Goal: Task Accomplishment & Management: Complete application form

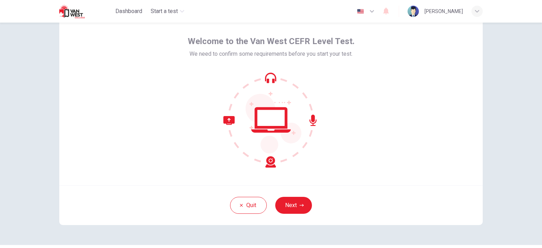
scroll to position [27, 0]
click at [286, 209] on button "Next" at bounding box center [293, 205] width 37 height 17
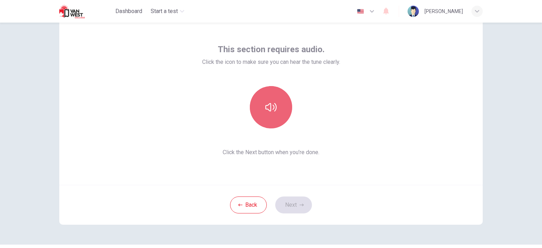
click at [265, 102] on icon "button" at bounding box center [270, 107] width 11 height 11
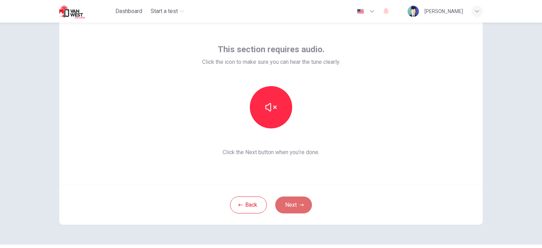
click at [289, 210] on button "Next" at bounding box center [293, 205] width 37 height 17
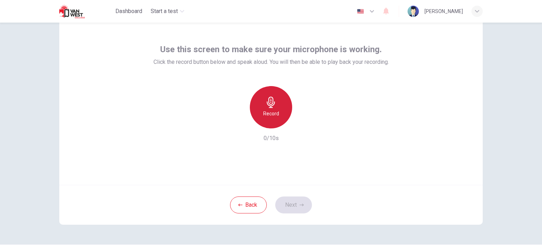
click at [269, 111] on h6 "Record" at bounding box center [271, 113] width 16 height 8
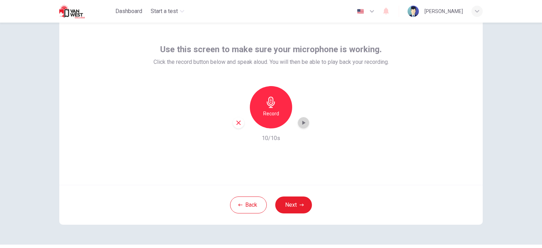
click at [301, 125] on icon "button" at bounding box center [303, 122] width 7 height 7
click at [301, 125] on icon "button" at bounding box center [303, 122] width 5 height 5
click at [286, 205] on button "Next" at bounding box center [293, 205] width 37 height 17
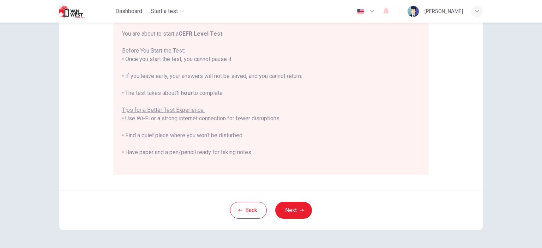
scroll to position [120, 0]
click at [287, 206] on button "Next" at bounding box center [293, 210] width 37 height 17
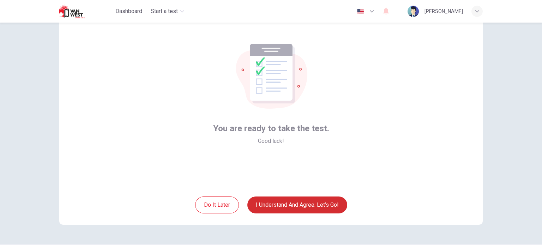
scroll to position [23, 0]
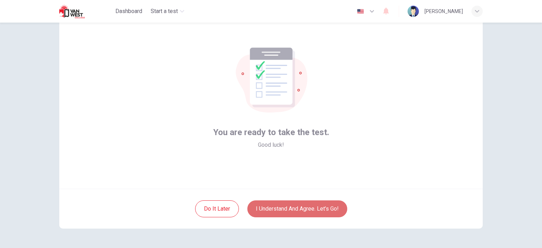
click at [287, 208] on button "I understand and agree. Let’s go!" at bounding box center [297, 208] width 100 height 17
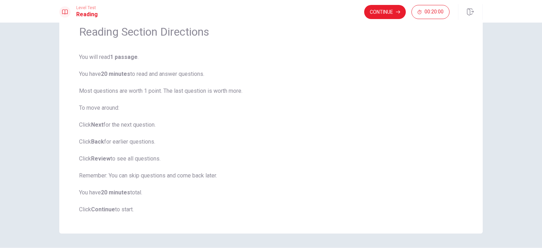
scroll to position [31, 0]
click at [380, 14] on button "Continue" at bounding box center [385, 12] width 42 height 14
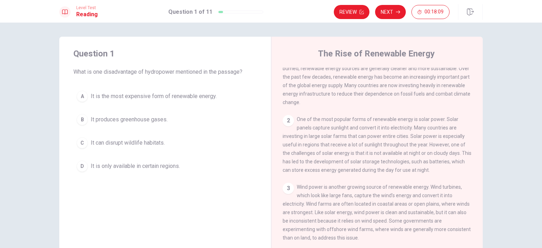
scroll to position [29, 0]
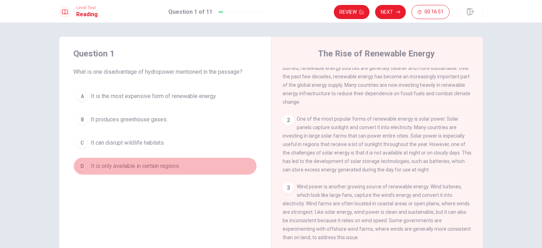
click at [115, 169] on span "It is only available in certain regions." at bounding box center [135, 166] width 89 height 8
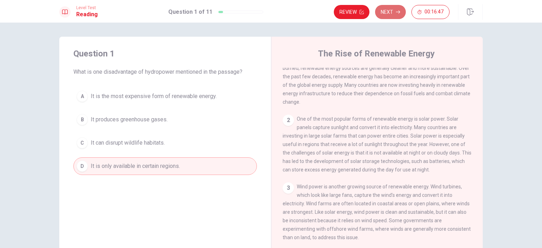
click at [389, 11] on button "Next" at bounding box center [390, 12] width 31 height 14
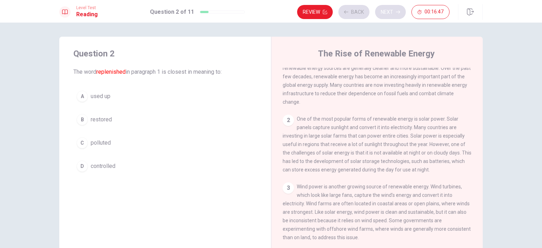
scroll to position [0, 0]
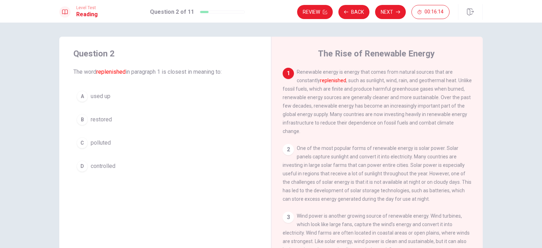
click at [98, 93] on span "used up" at bounding box center [101, 96] width 20 height 8
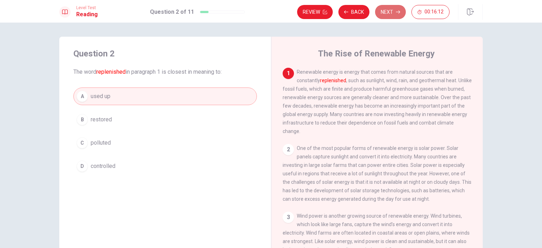
click at [388, 15] on button "Next" at bounding box center [390, 12] width 31 height 14
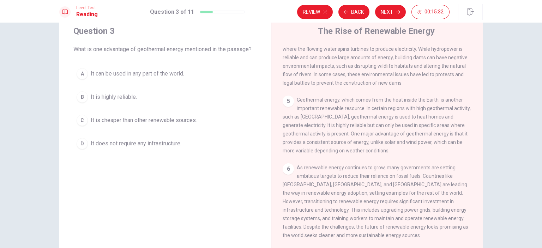
scroll to position [22, 0]
click at [122, 98] on span "It is highly reliable." at bounding box center [114, 97] width 46 height 8
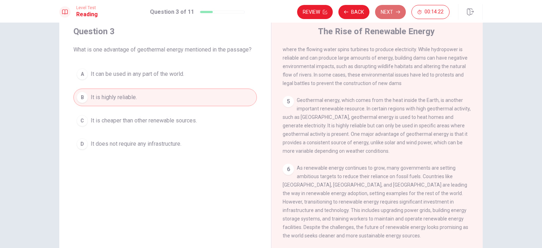
click at [383, 17] on button "Next" at bounding box center [390, 12] width 31 height 14
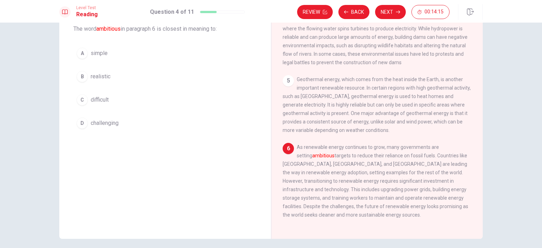
scroll to position [43, 0]
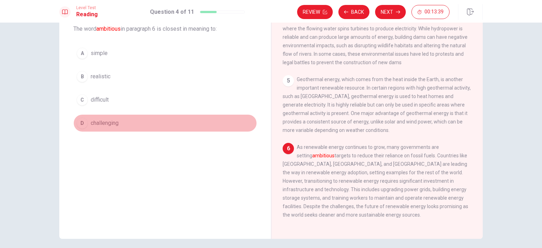
click at [100, 120] on span "challenging" at bounding box center [105, 123] width 28 height 8
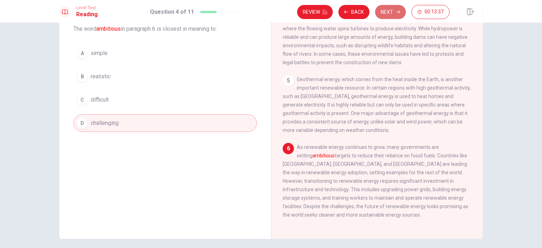
click at [387, 16] on button "Next" at bounding box center [390, 12] width 31 height 14
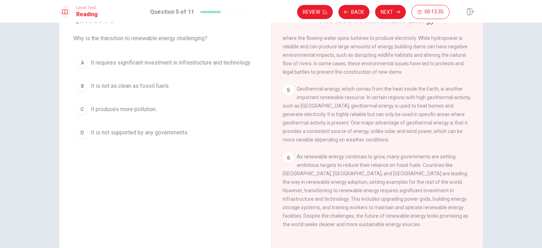
scroll to position [32, 0]
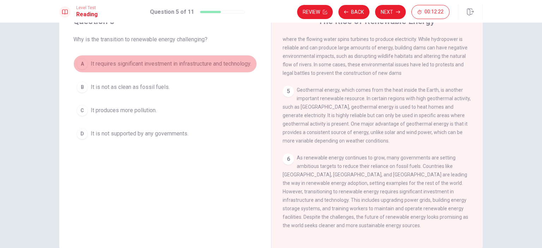
click at [108, 66] on span "It requires significant investment in infrastructure and technology." at bounding box center [171, 64] width 161 height 8
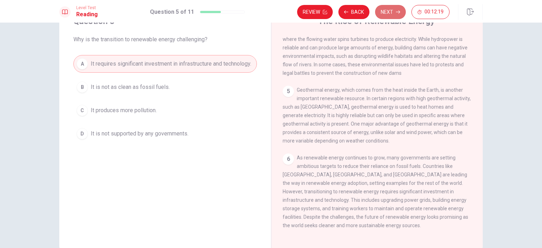
click at [386, 16] on button "Next" at bounding box center [390, 12] width 31 height 14
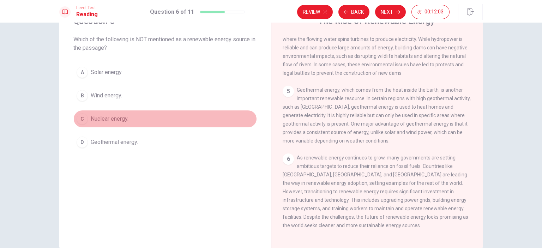
click at [108, 118] on span "Nuclear energy." at bounding box center [110, 119] width 38 height 8
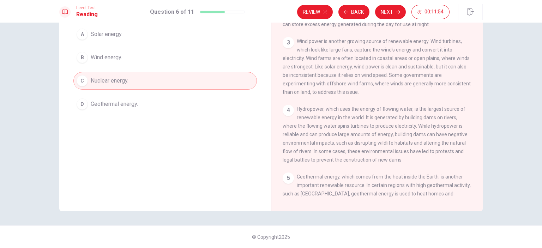
scroll to position [104, 0]
click at [389, 11] on button "Next" at bounding box center [390, 12] width 31 height 14
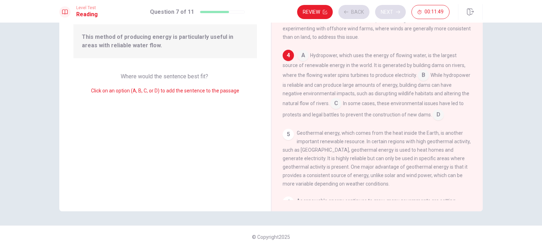
scroll to position [164, 0]
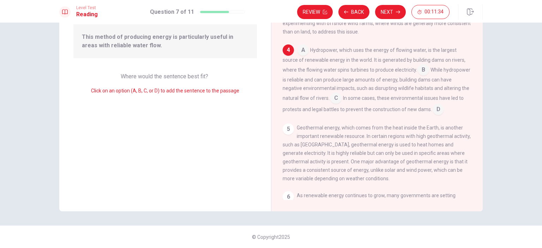
click at [342, 104] on input at bounding box center [335, 98] width 11 height 11
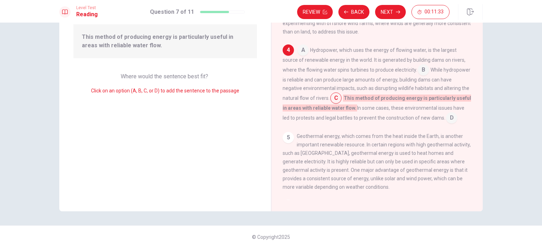
click at [342, 104] on input at bounding box center [335, 98] width 11 height 11
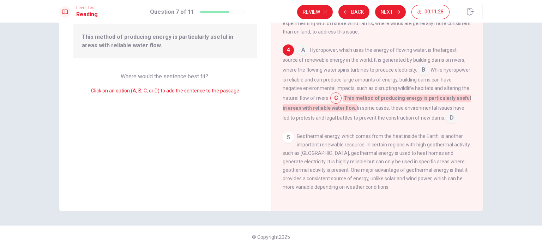
click at [342, 104] on input at bounding box center [335, 98] width 11 height 11
click at [420, 76] on input at bounding box center [423, 70] width 11 height 11
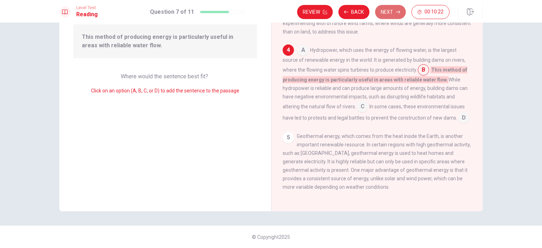
click at [390, 15] on button "Next" at bounding box center [390, 12] width 31 height 14
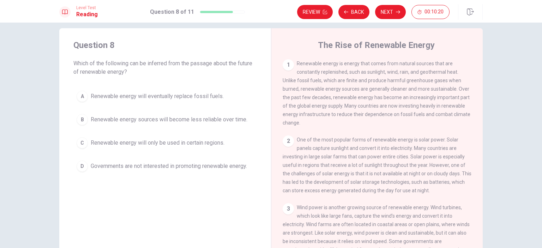
scroll to position [7, 0]
click at [147, 98] on span "Renewable energy will eventually replace fossil fuels." at bounding box center [157, 98] width 133 height 8
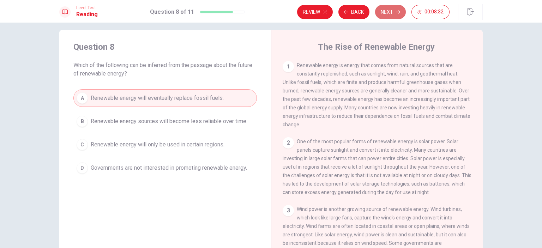
click at [393, 14] on button "Next" at bounding box center [390, 12] width 31 height 14
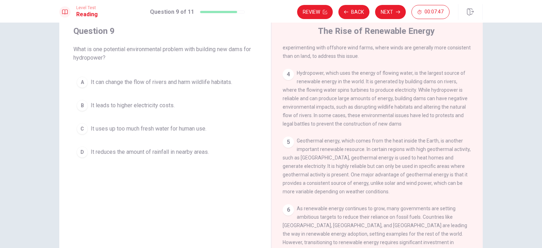
scroll to position [188, 0]
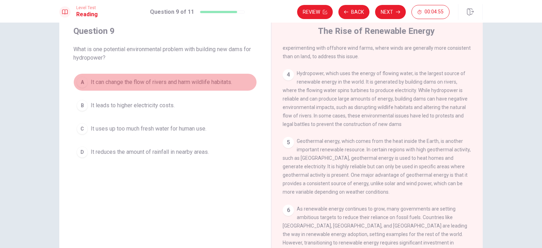
click at [182, 84] on span "It can change the flow of rivers and harm wildlife habitats." at bounding box center [162, 82] width 142 height 8
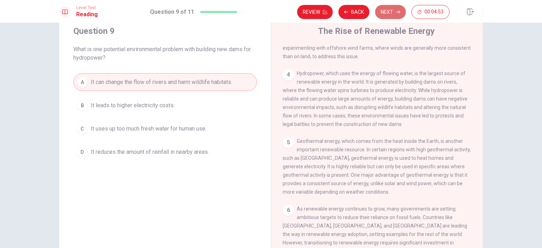
click at [399, 10] on icon "button" at bounding box center [398, 12] width 4 height 4
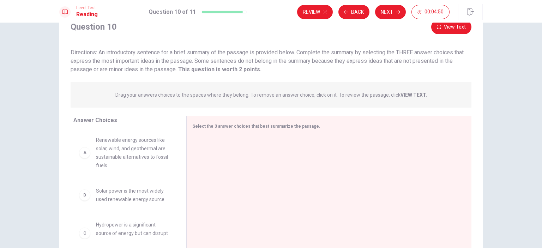
scroll to position [28, 0]
click at [286, 134] on div "Select the 3 answer choices that best summarize the passage." at bounding box center [328, 182] width 285 height 133
click at [278, 130] on div "Select the 3 answer choices that best summarize the passage." at bounding box center [324, 126] width 265 height 9
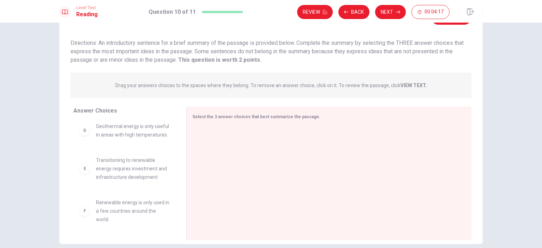
scroll to position [0, 0]
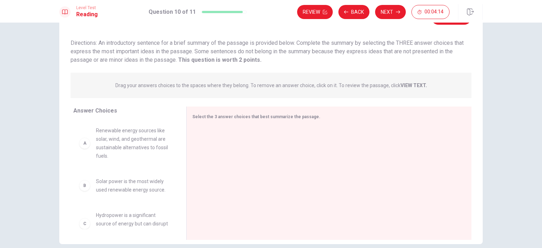
click at [81, 147] on div "A" at bounding box center [84, 143] width 11 height 11
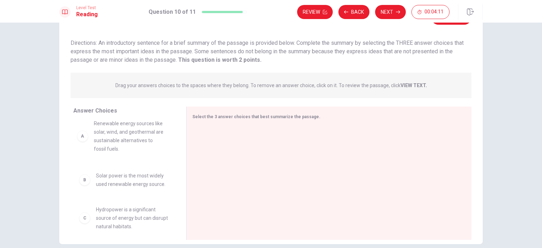
drag, startPoint x: 81, startPoint y: 147, endPoint x: 83, endPoint y: 139, distance: 7.6
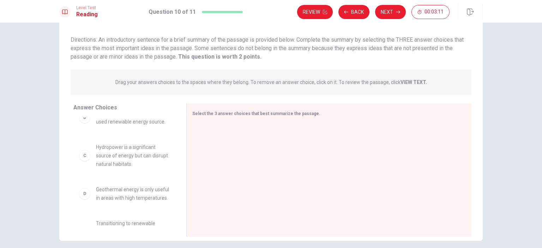
scroll to position [65, 0]
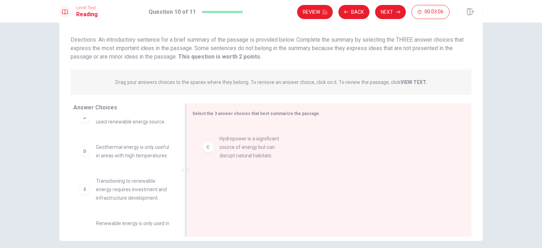
drag, startPoint x: 120, startPoint y: 158, endPoint x: 250, endPoint y: 151, distance: 130.4
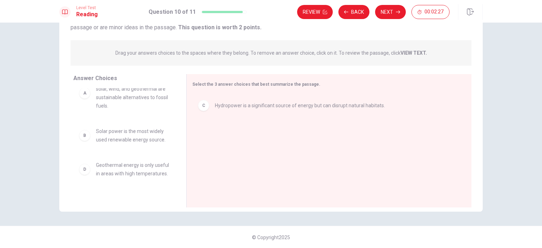
scroll to position [21, 0]
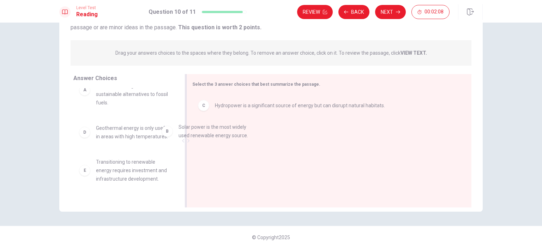
drag, startPoint x: 138, startPoint y: 141, endPoint x: 242, endPoint y: 139, distance: 104.1
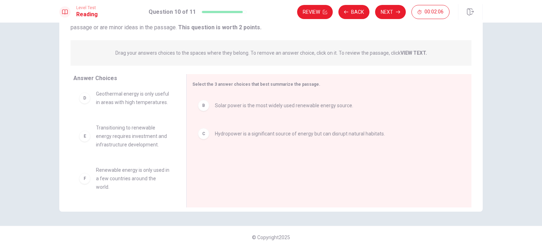
scroll to position [62, 0]
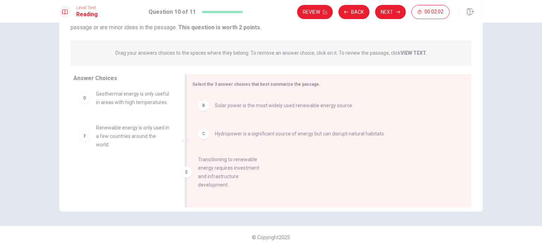
drag, startPoint x: 117, startPoint y: 144, endPoint x: 232, endPoint y: 178, distance: 119.7
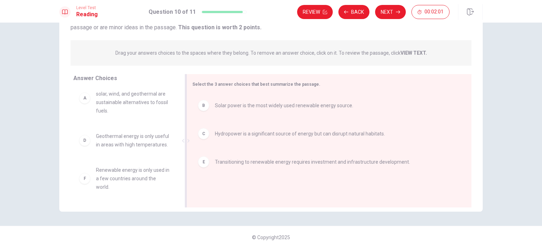
scroll to position [21, 0]
click at [386, 13] on button "Next" at bounding box center [390, 12] width 31 height 14
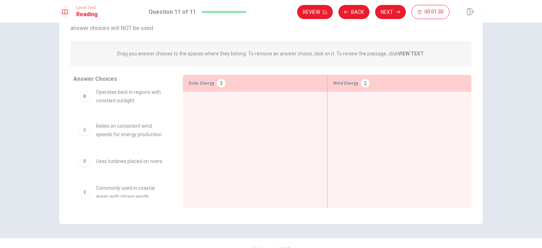
scroll to position [0, 0]
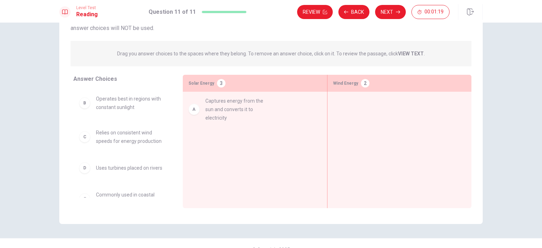
drag, startPoint x: 110, startPoint y: 103, endPoint x: 248, endPoint y: 111, distance: 137.5
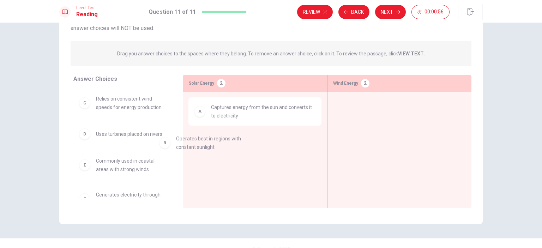
drag, startPoint x: 131, startPoint y: 107, endPoint x: 223, endPoint y: 151, distance: 101.8
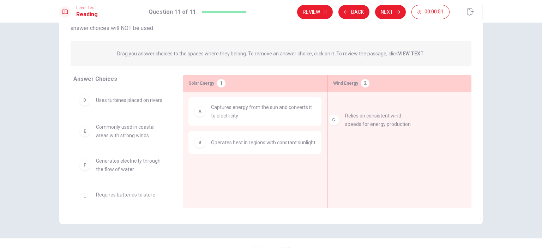
drag, startPoint x: 113, startPoint y: 107, endPoint x: 387, endPoint y: 125, distance: 274.8
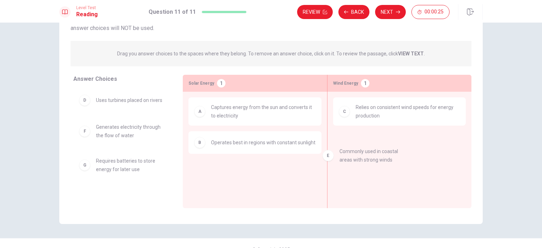
drag, startPoint x: 114, startPoint y: 131, endPoint x: 364, endPoint y: 155, distance: 250.7
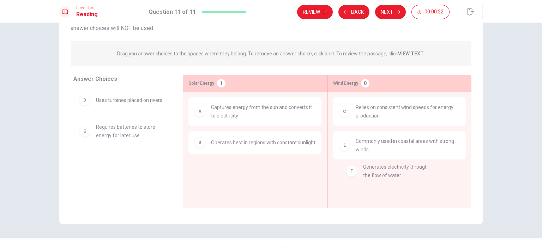
drag, startPoint x: 118, startPoint y: 137, endPoint x: 413, endPoint y: 174, distance: 298.1
drag, startPoint x: 116, startPoint y: 135, endPoint x: 399, endPoint y: 185, distance: 287.4
drag, startPoint x: 116, startPoint y: 168, endPoint x: 246, endPoint y: 186, distance: 131.1
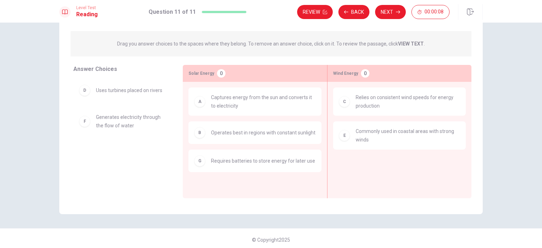
scroll to position [68, 0]
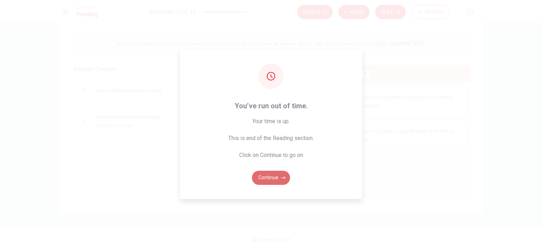
click at [262, 178] on button "Continue" at bounding box center [271, 178] width 38 height 14
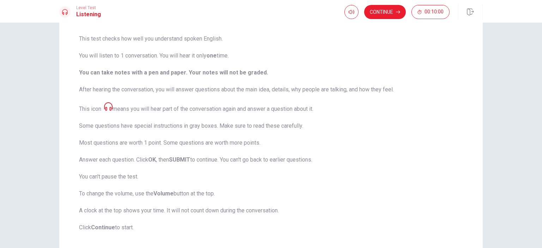
scroll to position [50, 0]
drag, startPoint x: 102, startPoint y: 176, endPoint x: 116, endPoint y: 176, distance: 13.4
click at [116, 176] on span "This test checks how well you understand spoken English. You will listen to 1 c…" at bounding box center [271, 133] width 384 height 197
click at [383, 12] on button "Continue" at bounding box center [385, 12] width 42 height 14
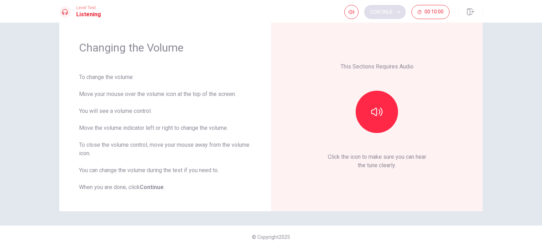
scroll to position [16, 0]
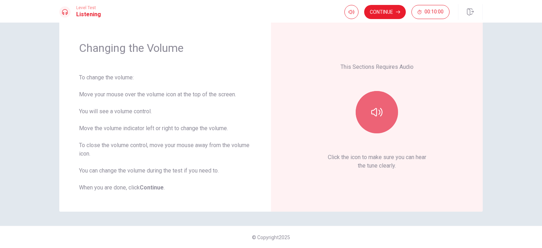
click at [372, 115] on icon "button" at bounding box center [376, 112] width 11 height 11
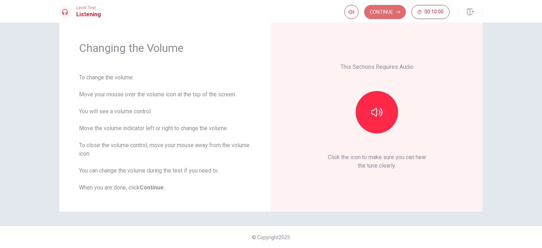
click at [376, 10] on button "Continue" at bounding box center [385, 12] width 42 height 14
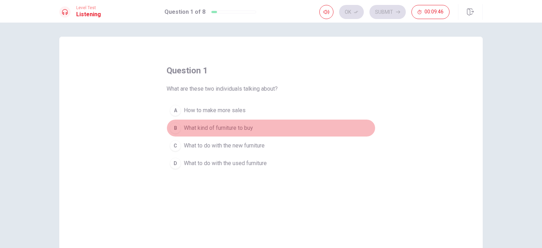
click at [227, 131] on span "What kind of furniture to buy" at bounding box center [218, 128] width 69 height 8
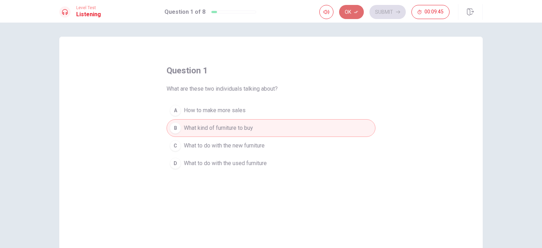
click at [356, 11] on icon "button" at bounding box center [356, 12] width 4 height 4
click at [378, 11] on button "Submit" at bounding box center [387, 12] width 36 height 14
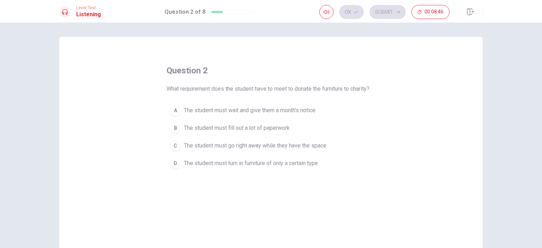
click at [252, 145] on span "The student must go right away while they have the space" at bounding box center [255, 146] width 143 height 8
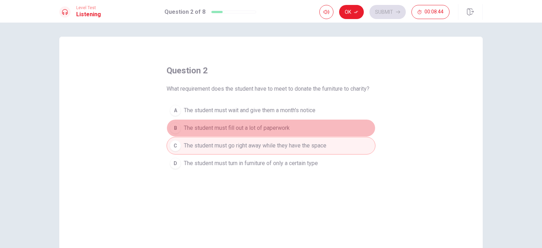
click at [257, 128] on span "The student must fill out a lot of paperwork" at bounding box center [237, 128] width 106 height 8
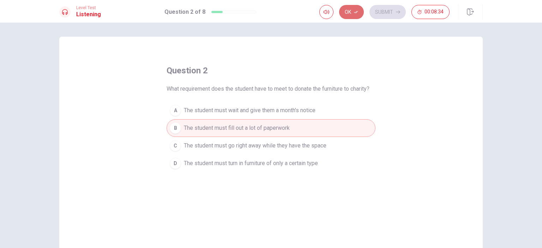
click at [349, 15] on button "Ok" at bounding box center [351, 12] width 25 height 14
click at [379, 11] on button "Submit" at bounding box center [387, 12] width 36 height 14
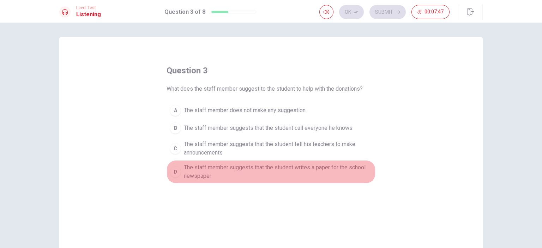
click at [226, 169] on span "The staff member suggests that the student writes a paper for the school newspa…" at bounding box center [278, 171] width 188 height 17
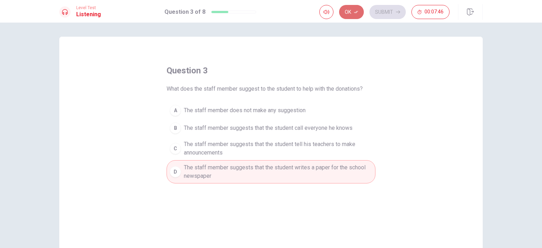
click at [357, 13] on icon "button" at bounding box center [356, 12] width 4 height 4
click at [384, 10] on button "Submit" at bounding box center [387, 12] width 36 height 14
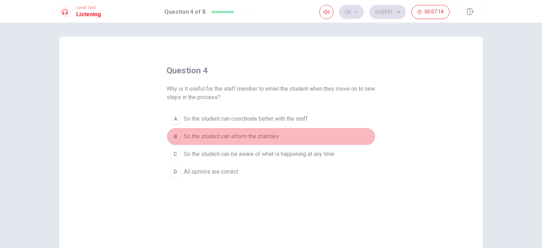
click at [236, 137] on span "So the student can inform the charities" at bounding box center [231, 136] width 95 height 8
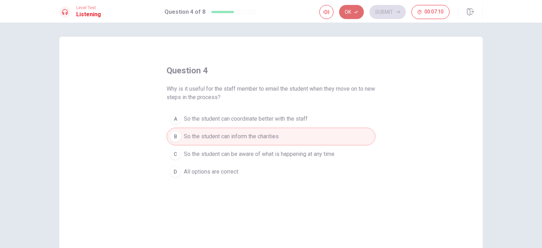
click at [355, 15] on button "Ok" at bounding box center [351, 12] width 25 height 14
click at [376, 15] on button "Submit" at bounding box center [387, 12] width 36 height 14
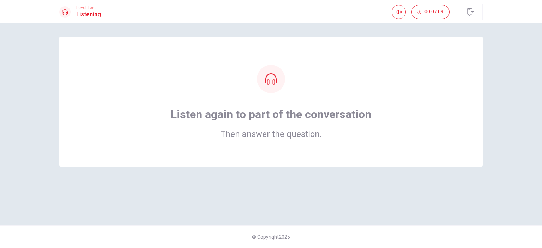
click at [262, 125] on div "Listen again to part of the conversation Then answer the question." at bounding box center [271, 122] width 200 height 31
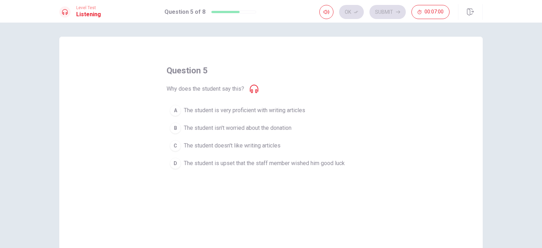
click at [253, 90] on icon at bounding box center [254, 89] width 8 height 8
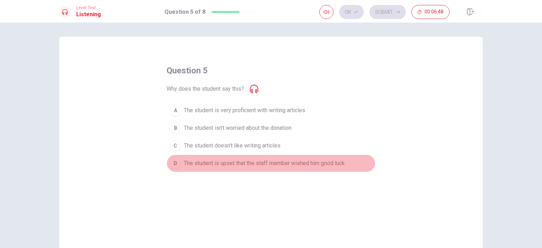
click at [265, 162] on span "The student is upset that the staff member wished him good luck" at bounding box center [264, 163] width 161 height 8
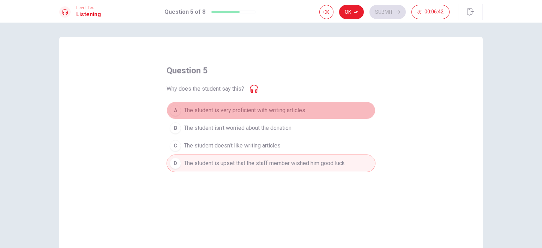
click at [271, 110] on span "The student is very proficient with writing articles" at bounding box center [244, 110] width 121 height 8
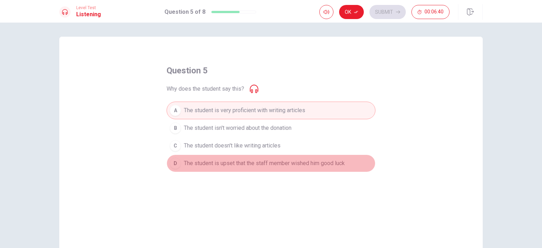
click at [263, 164] on span "The student is upset that the staff member wished him good luck" at bounding box center [264, 163] width 161 height 8
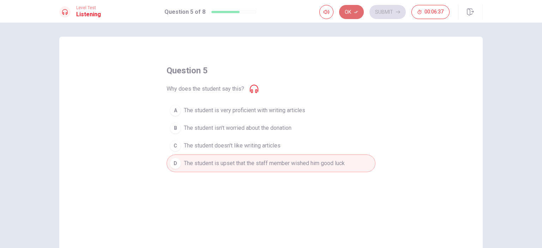
click at [359, 10] on button "Ok" at bounding box center [351, 12] width 25 height 14
click at [390, 15] on button "Submit" at bounding box center [387, 12] width 36 height 14
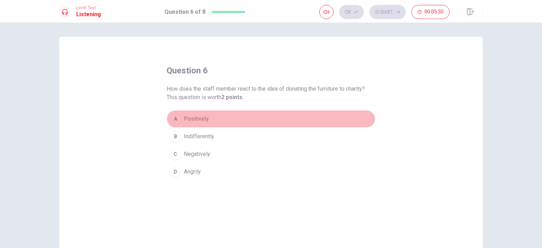
click at [200, 122] on span "Positively" at bounding box center [196, 119] width 25 height 8
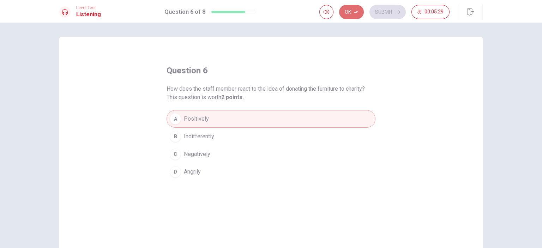
click at [351, 10] on button "Ok" at bounding box center [351, 12] width 25 height 14
click at [396, 6] on button "Submit" at bounding box center [387, 12] width 36 height 14
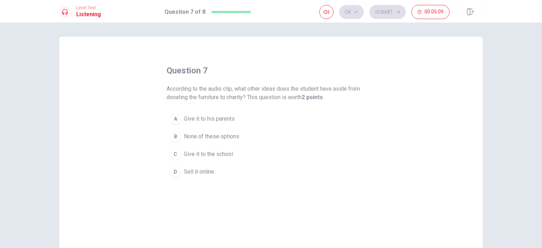
click at [211, 156] on span "Give it to the school" at bounding box center [208, 154] width 49 height 8
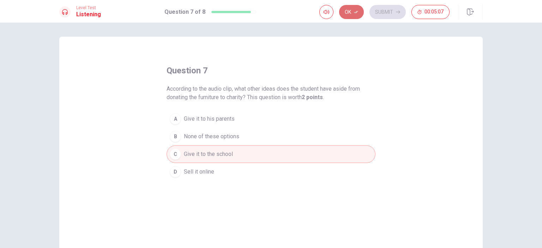
click at [348, 12] on button "Ok" at bounding box center [351, 12] width 25 height 14
click at [378, 13] on button "Submit" at bounding box center [387, 12] width 36 height 14
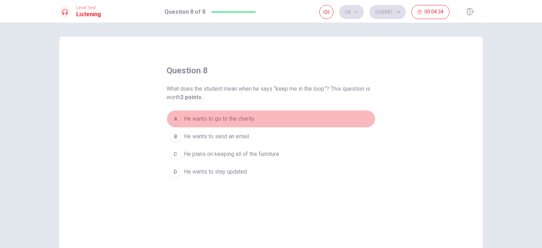
click at [229, 117] on span "He wants to go to the charity" at bounding box center [219, 119] width 71 height 8
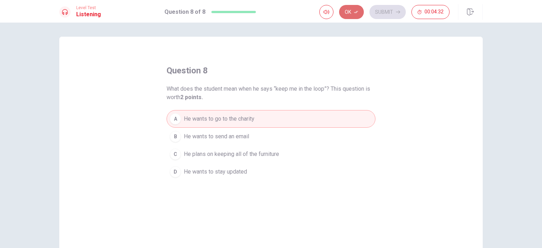
click at [353, 13] on button "Ok" at bounding box center [351, 12] width 25 height 14
click at [390, 10] on button "Submit" at bounding box center [387, 12] width 36 height 14
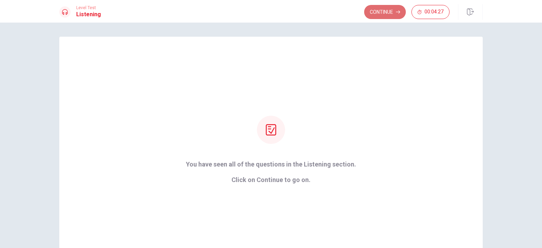
click at [387, 12] on button "Continue" at bounding box center [385, 12] width 42 height 14
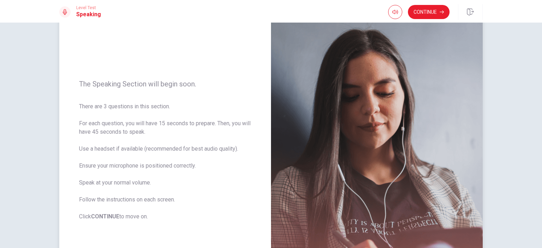
scroll to position [52, 0]
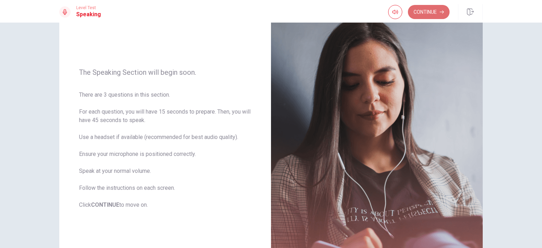
click at [428, 14] on button "Continue" at bounding box center [429, 12] width 42 height 14
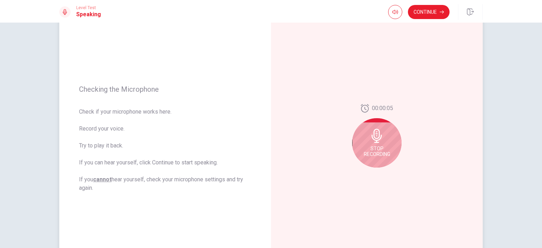
click at [369, 144] on div "Stop Recording" at bounding box center [376, 142] width 49 height 49
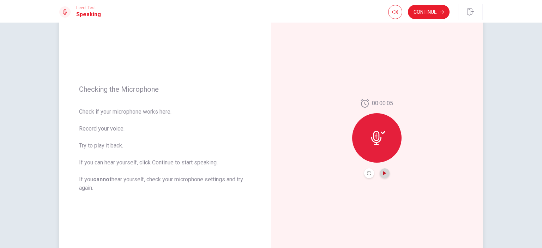
click at [384, 174] on icon "Play Audio" at bounding box center [384, 173] width 3 height 4
click at [383, 173] on icon "Pause Audio" at bounding box center [385, 173] width 4 height 4
click at [428, 11] on button "Continue" at bounding box center [429, 12] width 42 height 14
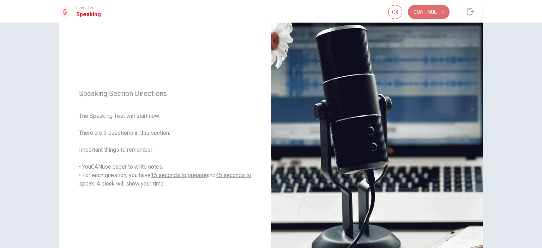
click at [427, 11] on button "Continue" at bounding box center [429, 12] width 42 height 14
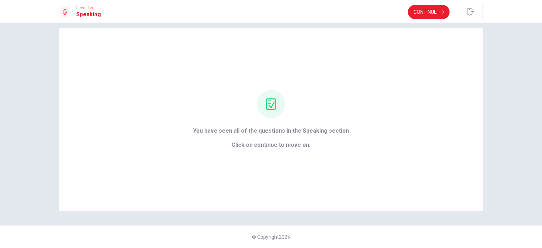
scroll to position [8, 0]
click at [426, 14] on button "Continue" at bounding box center [429, 12] width 42 height 14
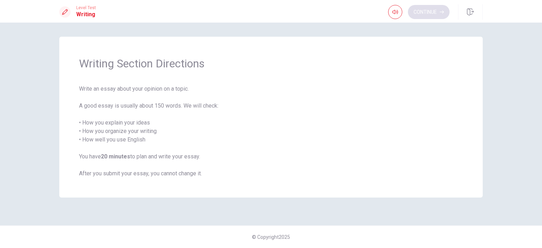
scroll to position [0, 0]
click at [426, 14] on button "Continue" at bounding box center [429, 12] width 42 height 14
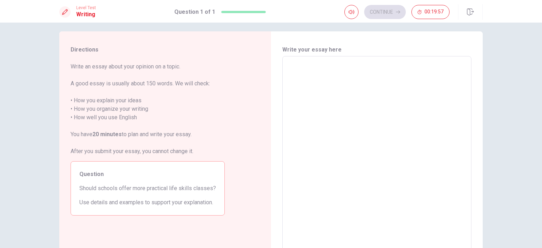
scroll to position [6, 0]
click at [333, 76] on textarea at bounding box center [376, 154] width 179 height 184
type textarea "D"
type textarea "x"
type textarea "ㅇㄹ"
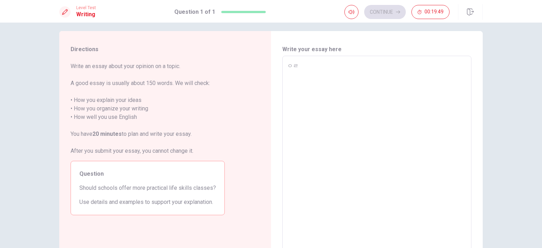
type textarea "x"
type textarea "ㅇ"
type textarea "x"
type textarea "d"
type textarea "x"
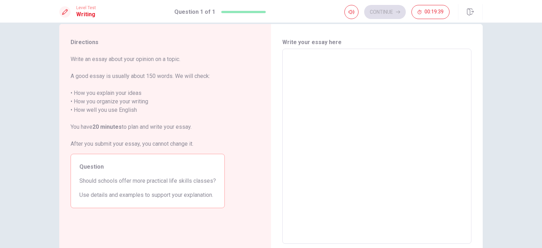
scroll to position [13, 0]
click at [332, 60] on textarea at bounding box center [376, 146] width 179 height 184
click at [332, 71] on textarea at bounding box center [376, 146] width 179 height 184
drag, startPoint x: 79, startPoint y: 180, endPoint x: 162, endPoint y: 187, distance: 84.0
click at [162, 187] on div "Question Should schools offer more practical life skills classes? Use details a…" at bounding box center [148, 180] width 154 height 54
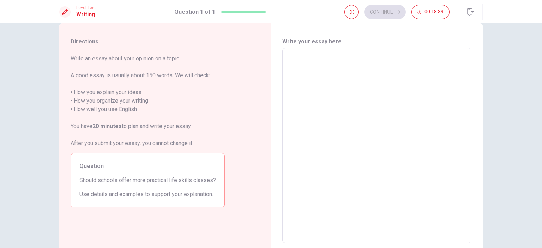
click at [326, 97] on textarea at bounding box center [376, 146] width 179 height 184
type textarea "i"
type textarea "x"
type textarea "I"
type textarea "x"
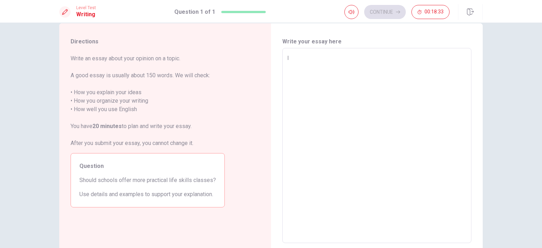
type textarea "I"
type textarea "x"
type textarea "I t"
type textarea "x"
type textarea "I th"
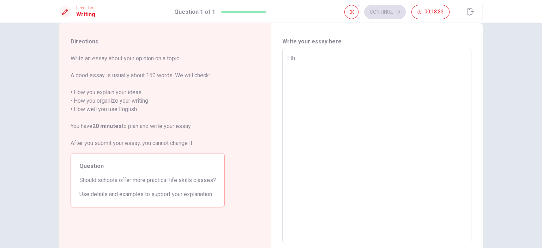
type textarea "x"
type textarea "I thi"
type textarea "x"
type textarea "I thin"
type textarea "x"
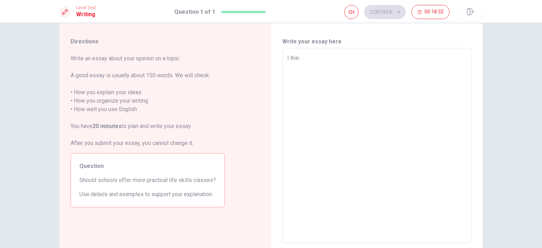
type textarea "I think"
type textarea "x"
type textarea "I think"
type textarea "x"
type textarea "I think t"
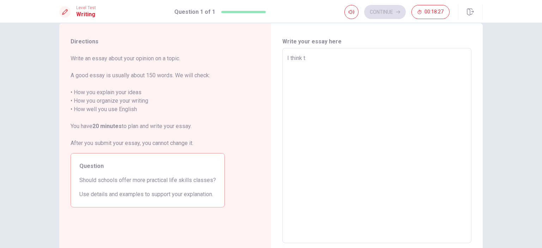
type textarea "x"
type textarea "I think th"
type textarea "x"
type textarea "I think the"
type textarea "x"
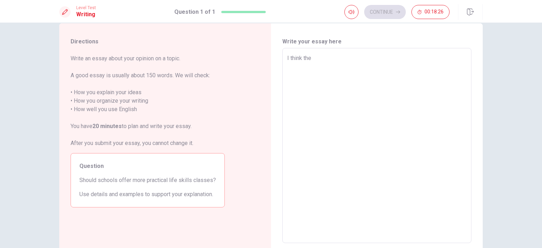
type textarea "I think the"
type textarea "x"
type textarea "I think the m"
type textarea "x"
type textarea "I think the mo"
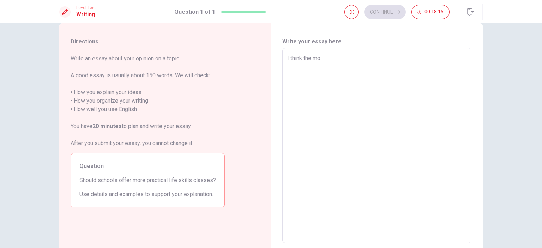
type textarea "x"
type textarea "I think the mor"
type textarea "x"
type textarea "I think the more"
type textarea "x"
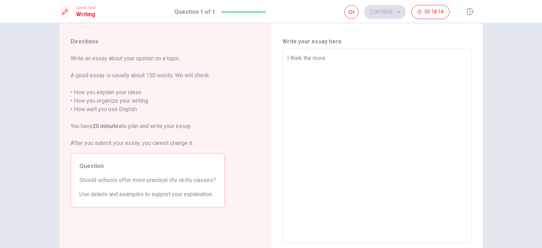
type textarea "I think the more"
type textarea "x"
type textarea "I think the more g"
type textarea "x"
type textarea "I think the more ge"
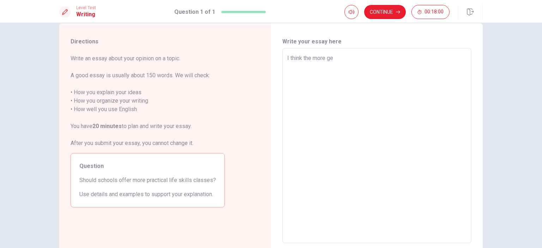
type textarea "x"
type textarea "I think the more ger"
type textarea "x"
type textarea "I think the more ger"
type textarea "x"
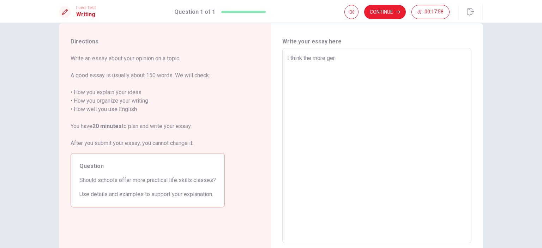
type textarea "I think the more ger b"
type textarea "x"
type textarea "I think the more ger be"
type textarea "x"
type textarea "I think the more ger ber"
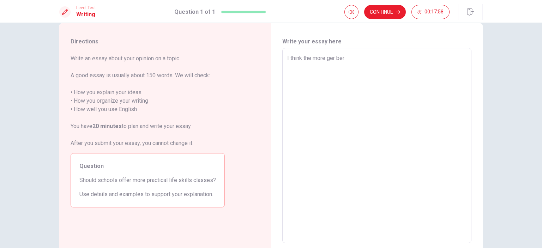
type textarea "x"
type textarea "I think the more ger berr"
type textarea "x"
type textarea "I think the more ger berre"
type textarea "x"
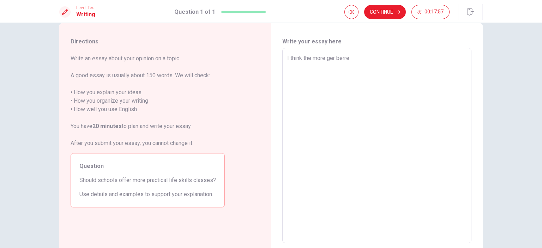
type textarea "I think the more ger berrer"
type textarea "x"
type textarea "I think the more ger berre"
type textarea "x"
type textarea "I think the more ger berr"
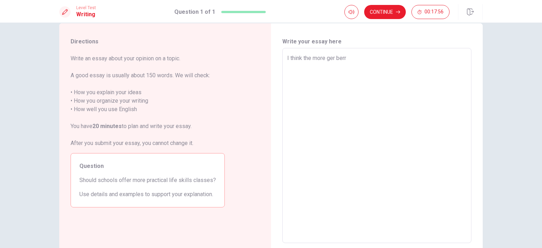
type textarea "x"
type textarea "I think the more ger ber"
type textarea "x"
type textarea "I think the more ger be"
type textarea "x"
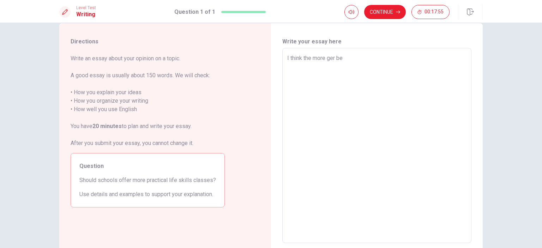
type textarea "I think the more ger bet"
type textarea "x"
type textarea "I think the more ger bett"
type textarea "x"
type textarea "I think the more ger [PERSON_NAME]"
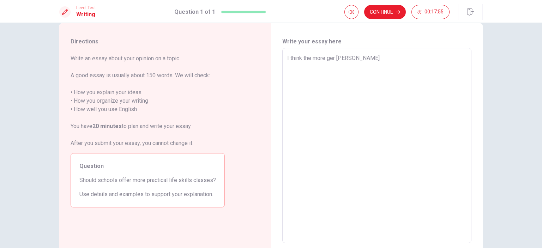
type textarea "x"
type textarea "I think the more ger better"
type textarea "x"
type textarea "I think the more ger better"
type textarea "x"
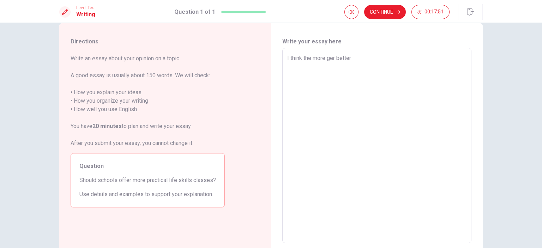
type textarea "I think the more ger better"
type textarea "x"
type textarea "I think the more ger better"
type textarea "x"
type textarea "I think the more ger better"
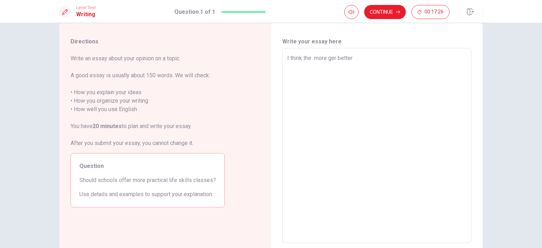
type textarea "x"
type textarea "I think the s more ger better"
type textarea "x"
type textarea "I think the sc more ger better"
type textarea "x"
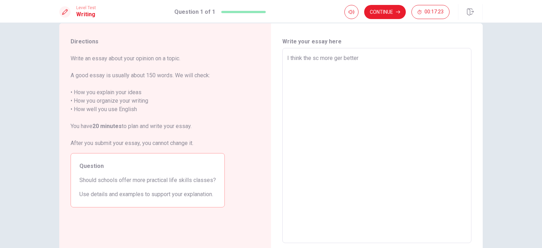
type textarea "I think the scg more ger better"
type textarea "x"
type textarea "I think the sc more ger better"
type textarea "x"
type textarea "I think the sch more ger better"
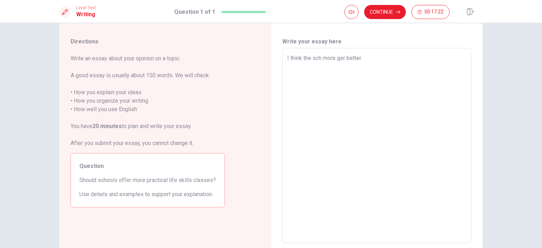
type textarea "x"
type textarea "I think the scho more ger better"
type textarea "x"
type textarea "I think the schoo more ger better"
type textarea "x"
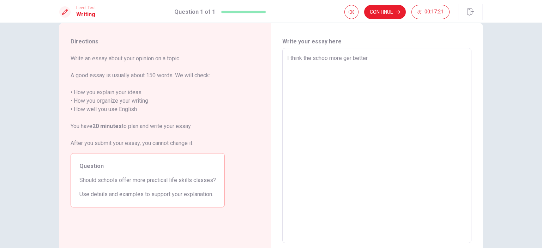
type textarea "I think the school more ger better"
type textarea "x"
type textarea "I think the schools more ger better"
type textarea "x"
click at [354, 55] on textarea "I think the schools more ger better" at bounding box center [376, 146] width 179 height 184
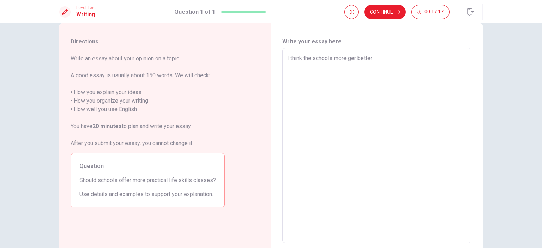
type textarea "I think the schools more ge better"
type textarea "x"
type textarea "I think the schools more get better"
click at [398, 58] on textarea "I think the schools more get better" at bounding box center [376, 146] width 179 height 184
type textarea "x"
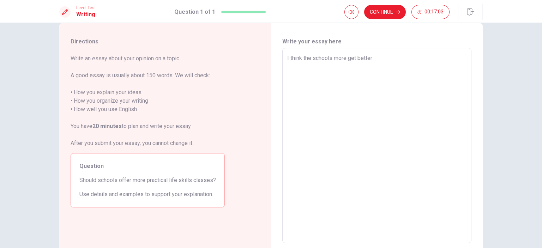
type textarea "I think the schools more get better f"
type textarea "x"
type textarea "I think the schools more get better fo"
type textarea "x"
type textarea "I think the schools more get better for"
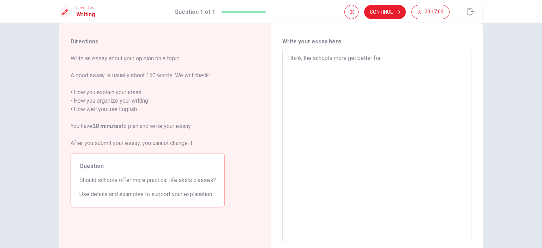
type textarea "x"
type textarea "I think the schools more get better for"
type textarea "x"
type textarea "I think the schools more get better for e"
type textarea "x"
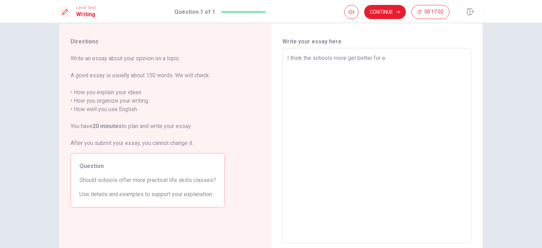
type textarea "I think the schools more get better for ex"
type textarea "x"
type textarea "I think the schools more get better for exa"
type textarea "x"
type textarea "I think the schools more get better for exam"
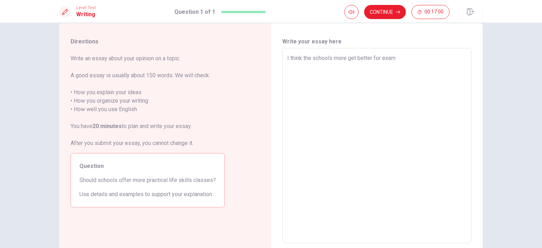
type textarea "x"
type textarea "I think the schools more get better for examp"
type textarea "x"
type textarea "I think the schools more get better for exampl"
type textarea "x"
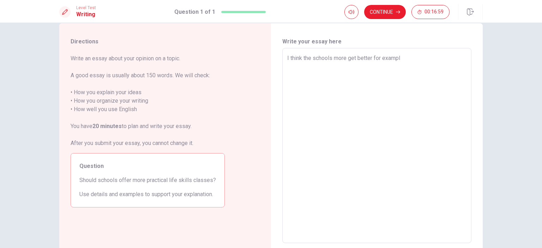
type textarea "I think the schools more get better for example"
type textarea "x"
type textarea "I think the schools more get better for example"
type textarea "x"
type textarea "I think the schools more get better for example t"
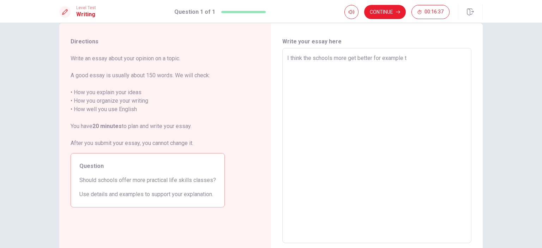
type textarea "x"
type textarea "I think the schools more get better for example th"
type textarea "x"
type textarea "I think the schools more get better for example the"
type textarea "x"
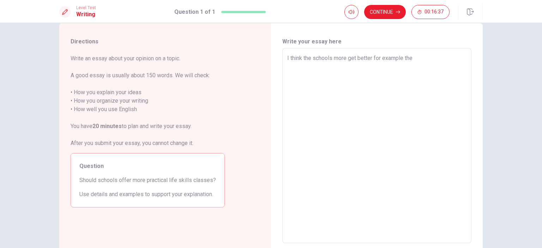
type textarea "I think the schools more get better for example th"
type textarea "x"
type textarea "I think the schools more get better for example t"
type textarea "x"
type textarea "I think the schools more get better for example"
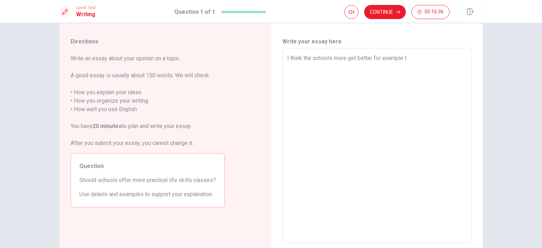
type textarea "x"
type textarea "I think the schools more get better for example t"
type textarea "x"
type textarea "I think the schools more get better for example th"
type textarea "x"
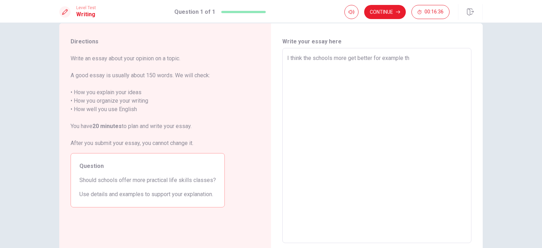
type textarea "I think the schools more get better for example the"
type textarea "x"
type textarea "I think the schools more get better for example thet"
type textarea "x"
type textarea "I think the schools more get better for example the"
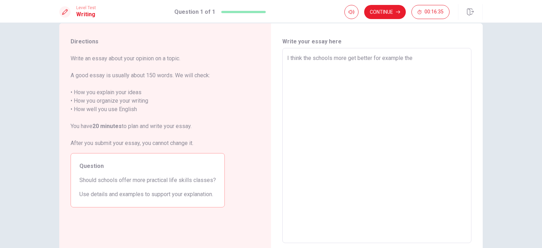
type textarea "x"
type textarea "I think the schools more get better for example they"
type textarea "x"
type textarea "I think the schools more get better for example they"
type textarea "x"
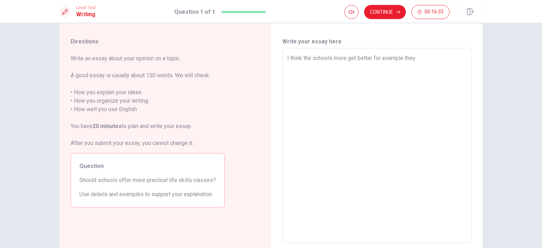
type textarea "I think the schools more get better for example they c"
type textarea "x"
type textarea "I think the schools more get better for example they cn"
type textarea "x"
type textarea "I think the schools more get better for example they cna"
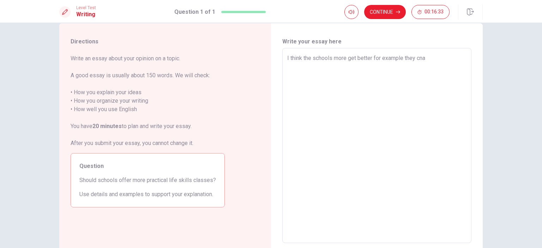
type textarea "x"
type textarea "I think the schools more get better for example they cna"
type textarea "x"
type textarea "I think the schools more get better for example they cna f"
type textarea "x"
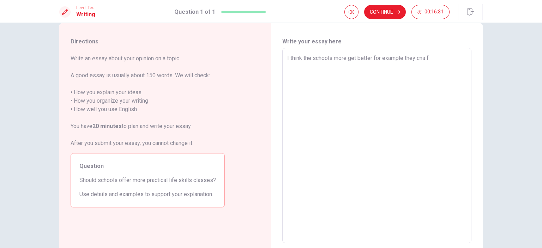
type textarea "I think the schools more get better for example they cna ff"
type textarea "x"
type textarea "I think the schools more get better for example they cna f"
type textarea "x"
type textarea "I think the schools more get better for example they cna"
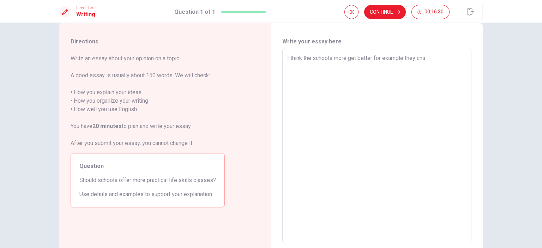
type textarea "x"
type textarea "I think the schools more get better for example they cna g"
type textarea "x"
type textarea "I think the schools more get better for example they cna gr"
type textarea "x"
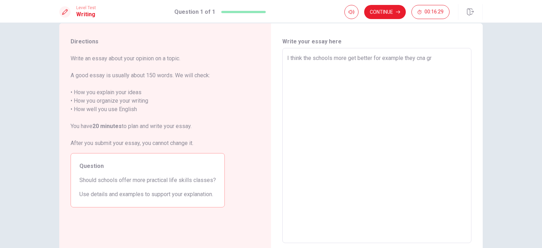
type textarea "I think the schools more get better for example they cna gro"
type textarea "x"
type textarea "I think the schools more get better for example they cna grow"
type textarea "x"
type textarea "I think the schools more get better for example they cna grow"
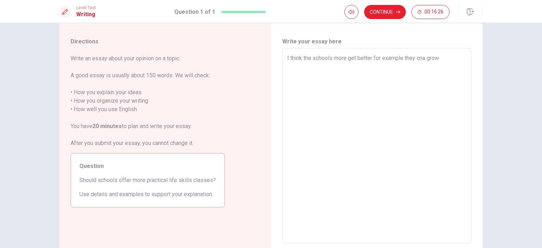
type textarea "x"
type textarea "I think the schools more get better for example they cna grow t"
type textarea "x"
type textarea "I think the schools more get better for example they cna grow th"
type textarea "x"
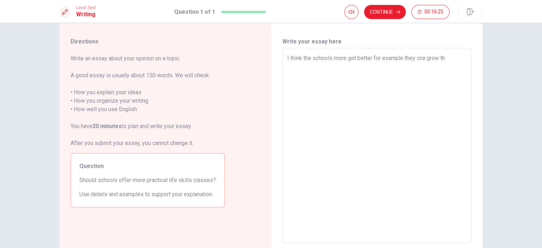
type textarea "I think the schools more get better for example they cna grow the"
type textarea "x"
type textarea "I think the schools more get better for example they cna grow the"
type textarea "x"
type textarea "I think the schools more get better for example they cna grow the s"
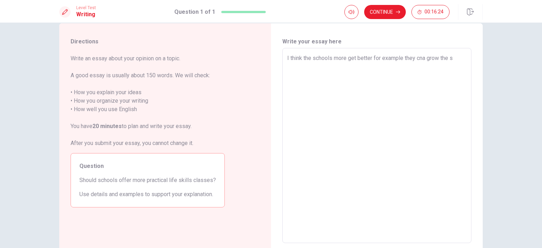
type textarea "x"
type textarea "I think the schools more get better for example they cna grow the st"
type textarea "x"
type textarea "I think the schools more get better for example they cna grow the stu"
click at [424, 59] on textarea "I think the schools more get better for example they cna grow the students. stu…" at bounding box center [376, 146] width 179 height 184
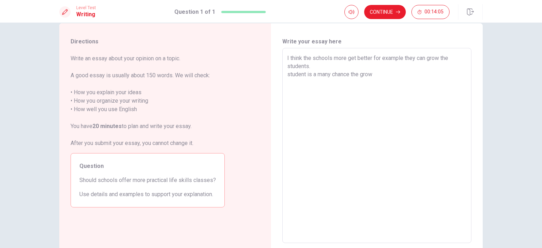
click at [397, 88] on textarea "I think the schools more get better for example they can grow the students. stu…" at bounding box center [376, 146] width 179 height 184
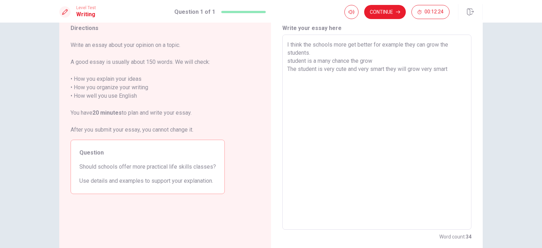
scroll to position [26, 0]
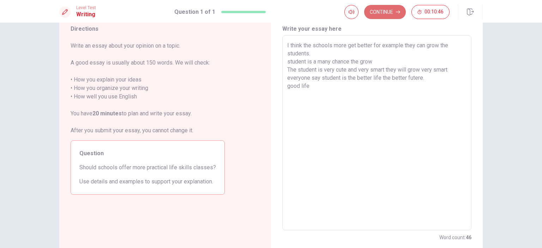
click at [393, 12] on button "Continue" at bounding box center [385, 12] width 42 height 14
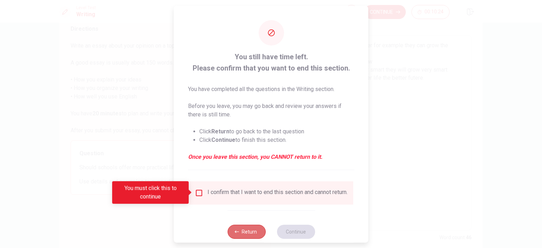
click at [243, 238] on button "Return" at bounding box center [246, 231] width 38 height 14
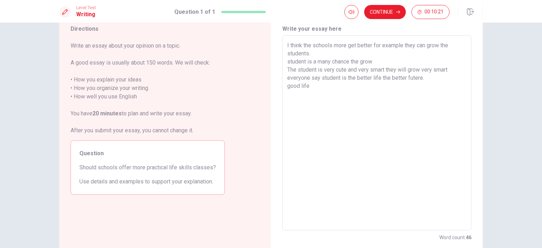
click at [347, 120] on textarea "I think the schools more get better for example they can grow the students. stu…" at bounding box center [376, 133] width 179 height 184
click at [391, 14] on button "Continue" at bounding box center [385, 12] width 42 height 14
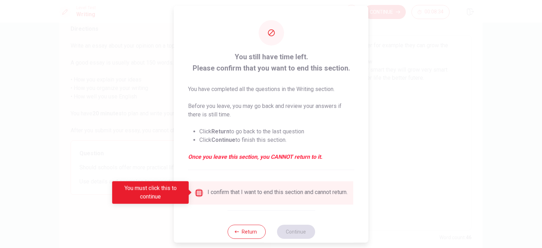
click at [197, 192] on input "You must click this to continue" at bounding box center [199, 192] width 8 height 8
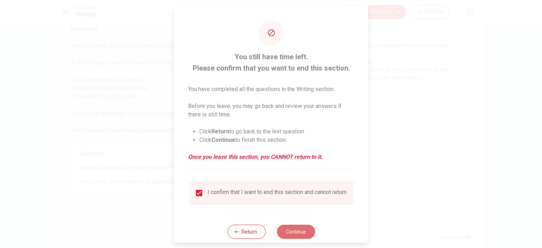
click at [293, 237] on button "Continue" at bounding box center [296, 231] width 38 height 14
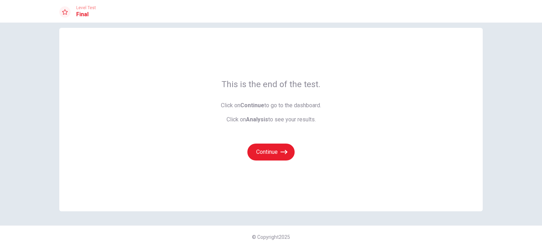
scroll to position [8, 0]
click at [270, 154] on button "Continue" at bounding box center [270, 152] width 47 height 17
